Goal: Find specific page/section: Find specific page/section

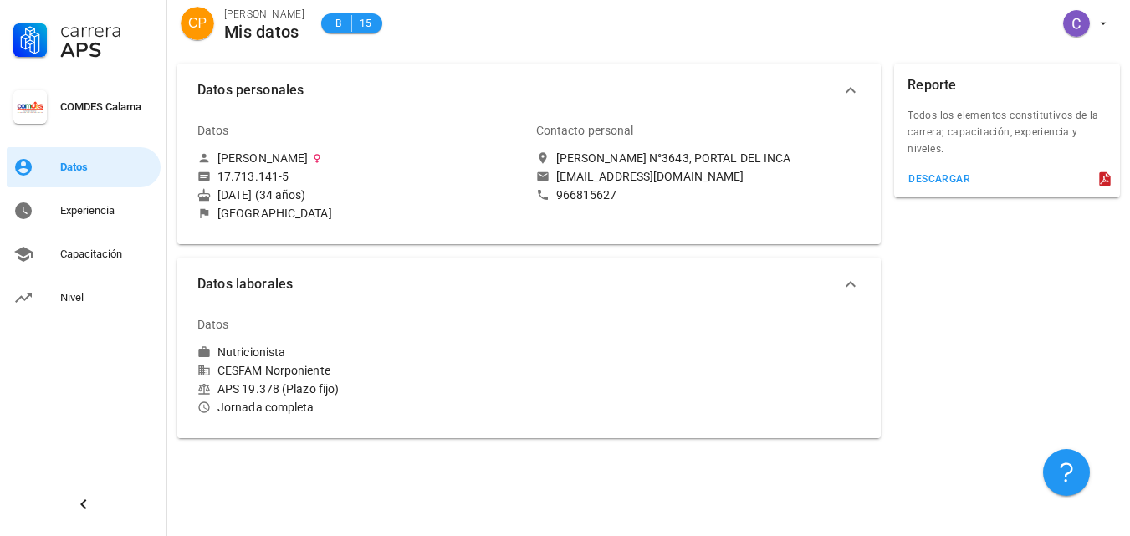
click at [576, 188] on div "966815627" at bounding box center [586, 194] width 61 height 15
click at [68, 214] on div "Experiencia" at bounding box center [107, 210] width 94 height 13
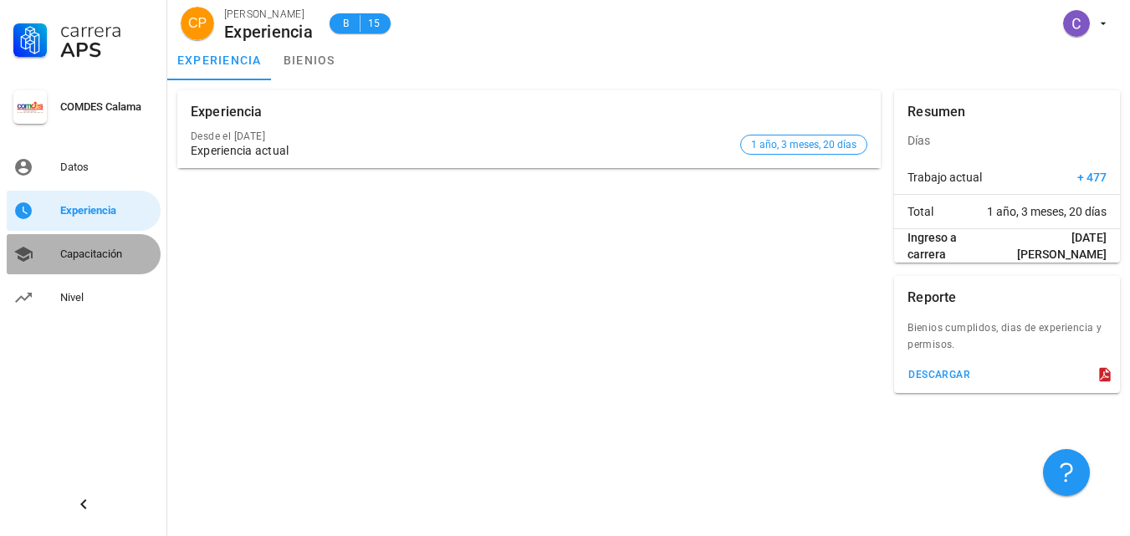
click at [84, 258] on div "Capacitación" at bounding box center [107, 254] width 94 height 13
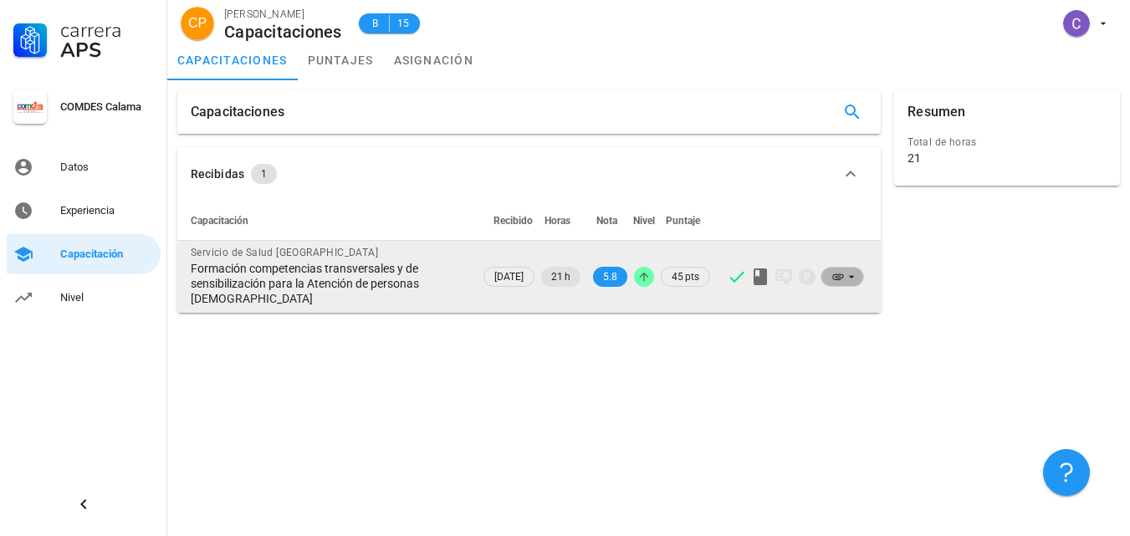
click at [848, 279] on icon at bounding box center [851, 276] width 13 height 13
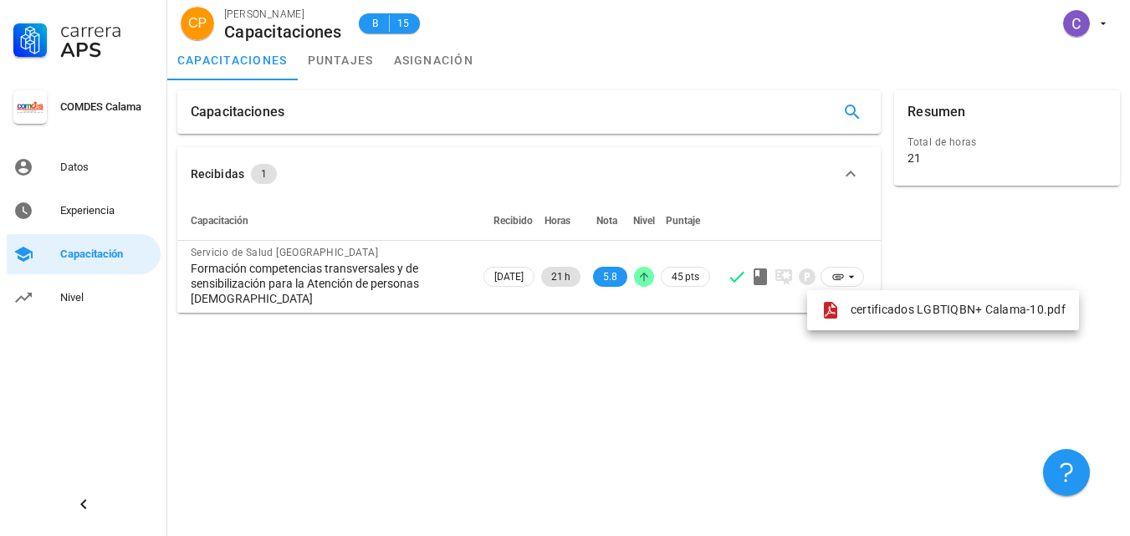
click at [773, 346] on div "Capacitaciones Recibidas 1 Capacitación Recibido Horas Nota Nivel Puntaje Servi…" at bounding box center [648, 308] width 962 height 456
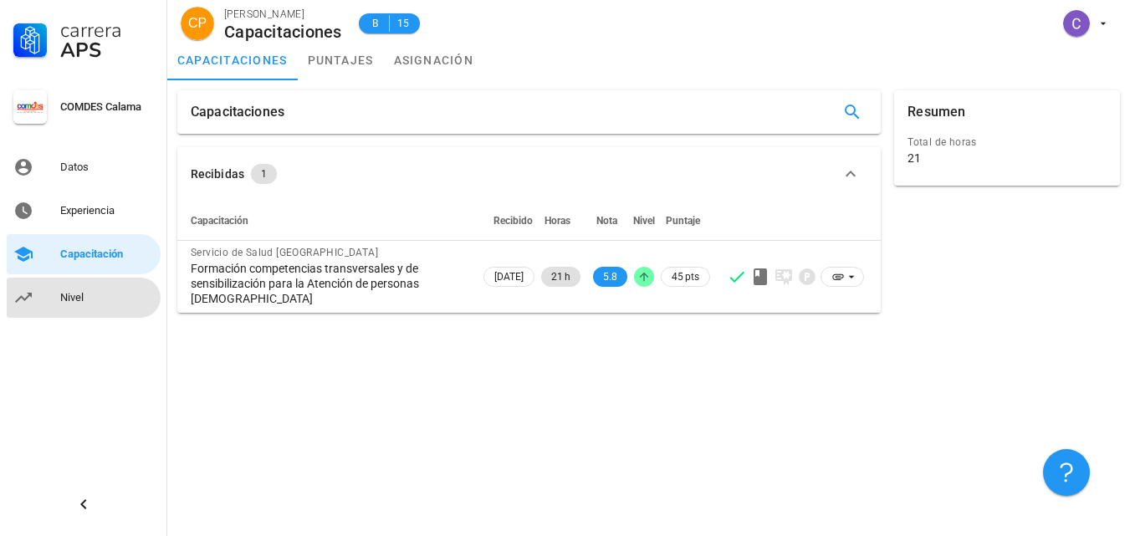
click at [67, 297] on div "Nivel" at bounding box center [107, 297] width 94 height 13
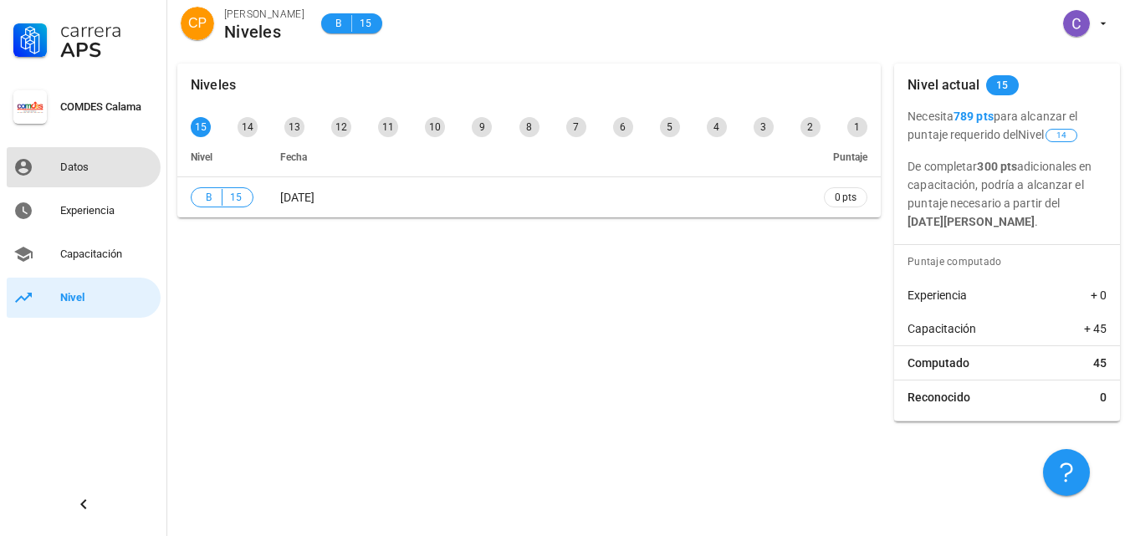
click at [59, 166] on link "Datos" at bounding box center [84, 167] width 154 height 40
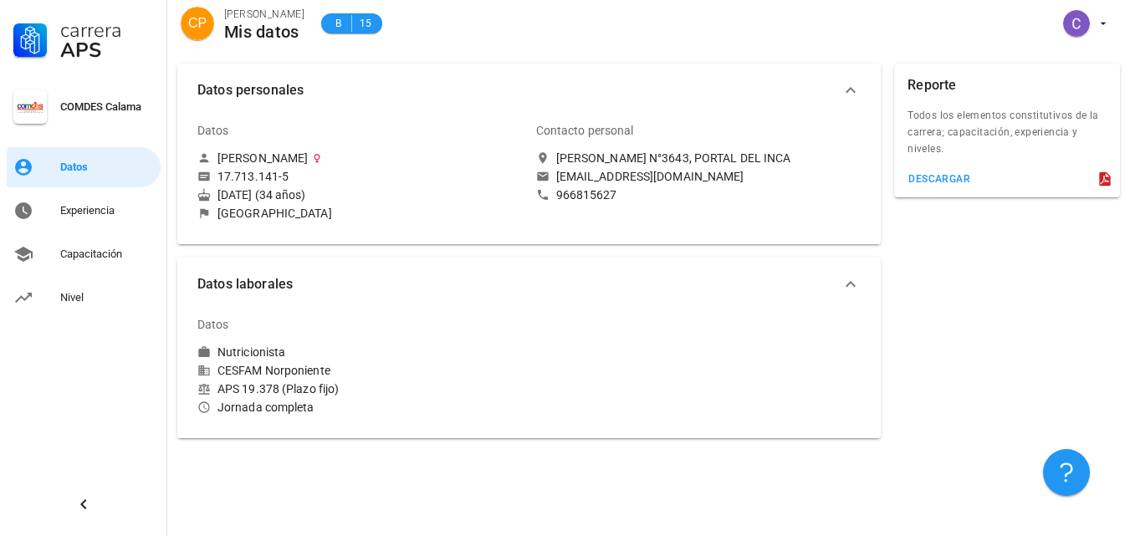
click at [848, 94] on icon "button" at bounding box center [850, 90] width 20 height 20
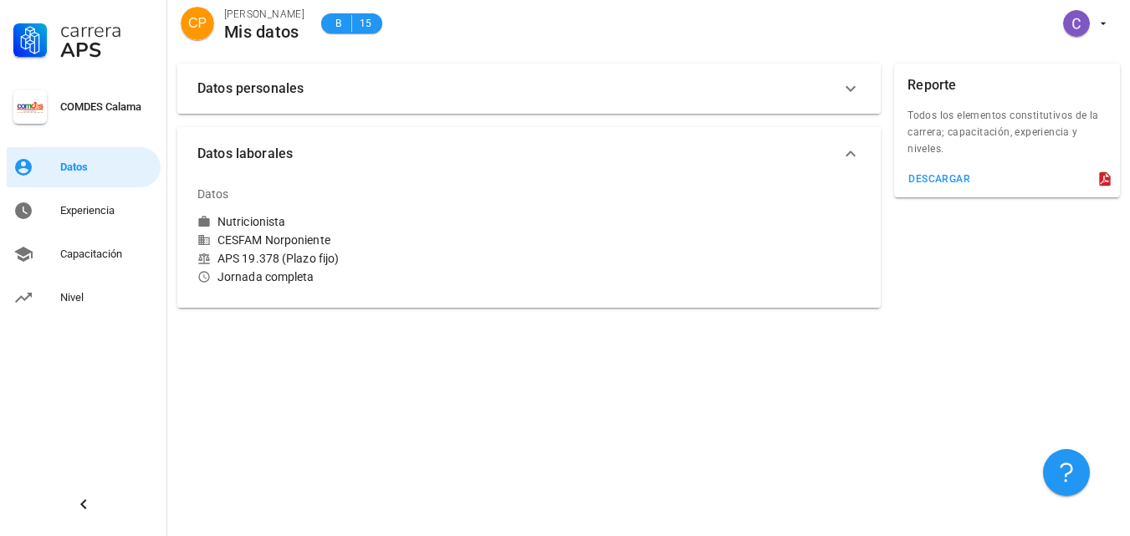
click at [848, 94] on icon "button" at bounding box center [850, 89] width 20 height 20
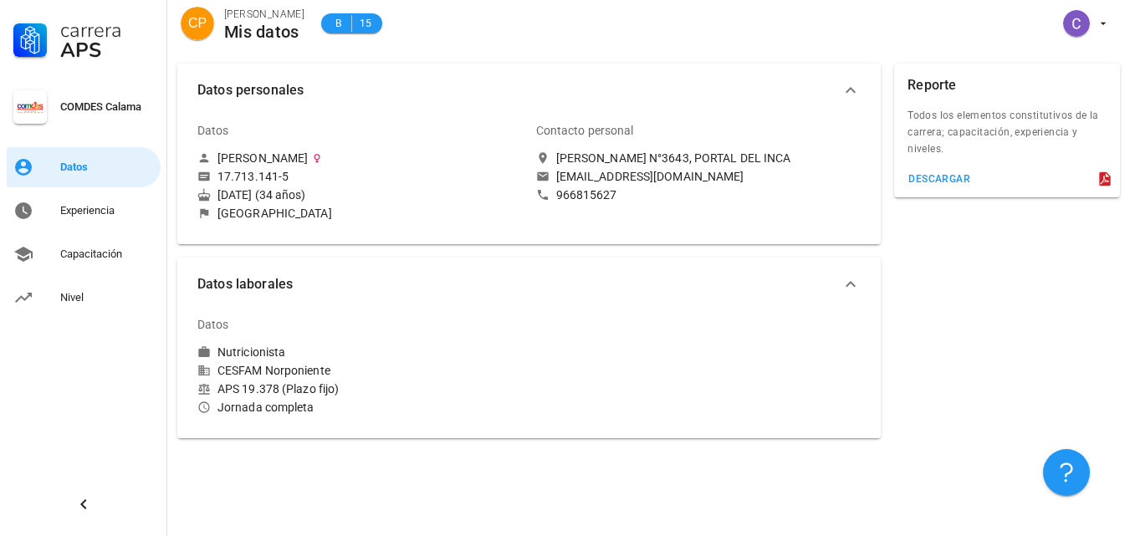
click at [77, 110] on div "COMDES Calama" at bounding box center [107, 106] width 94 height 13
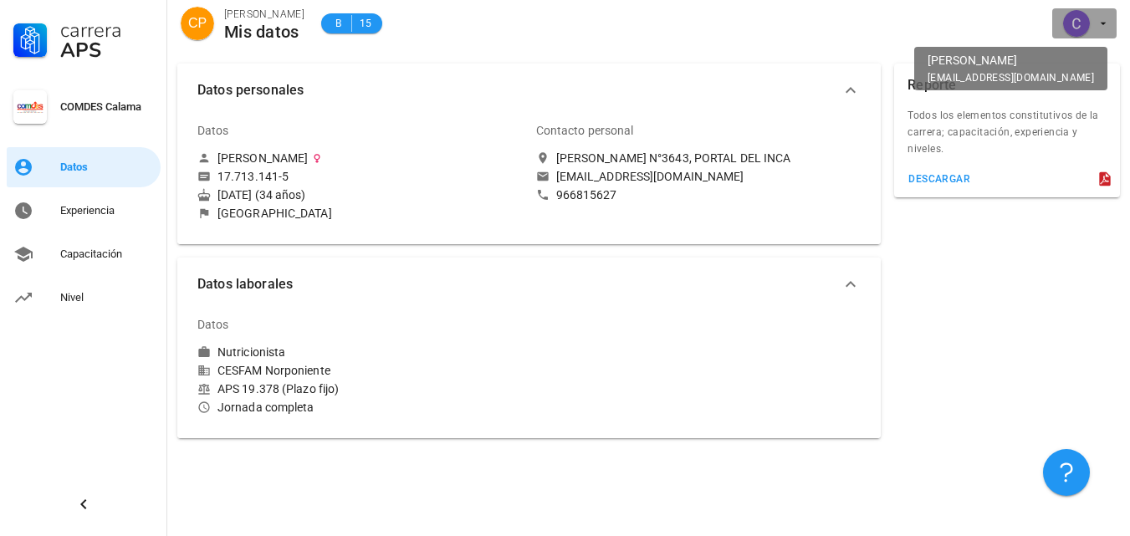
click at [1100, 20] on icon "button" at bounding box center [1102, 23] width 13 height 13
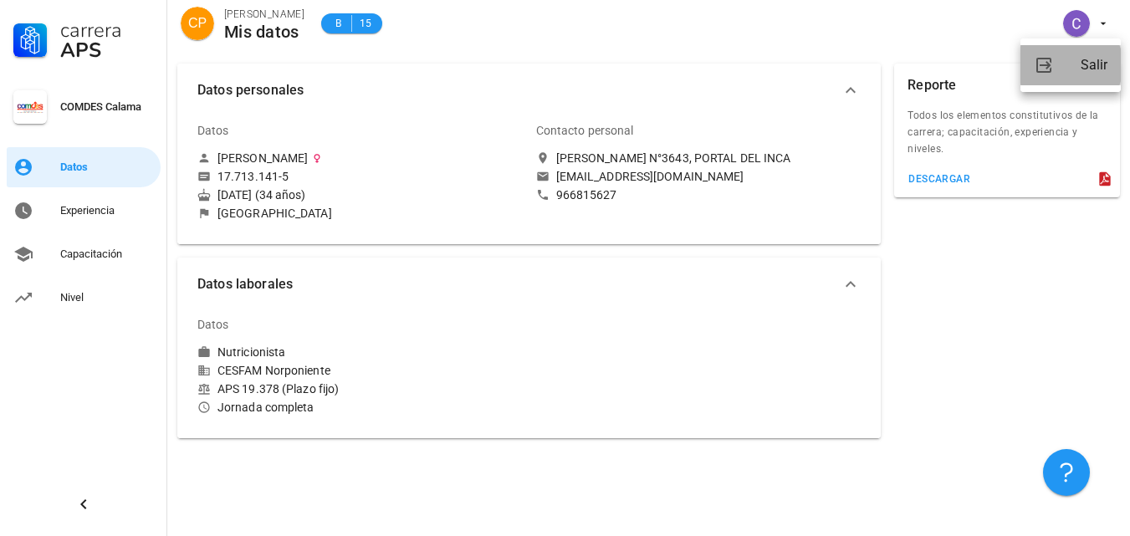
click at [1090, 70] on div "Salir" at bounding box center [1093, 64] width 27 height 33
